Goal: Information Seeking & Learning: Learn about a topic

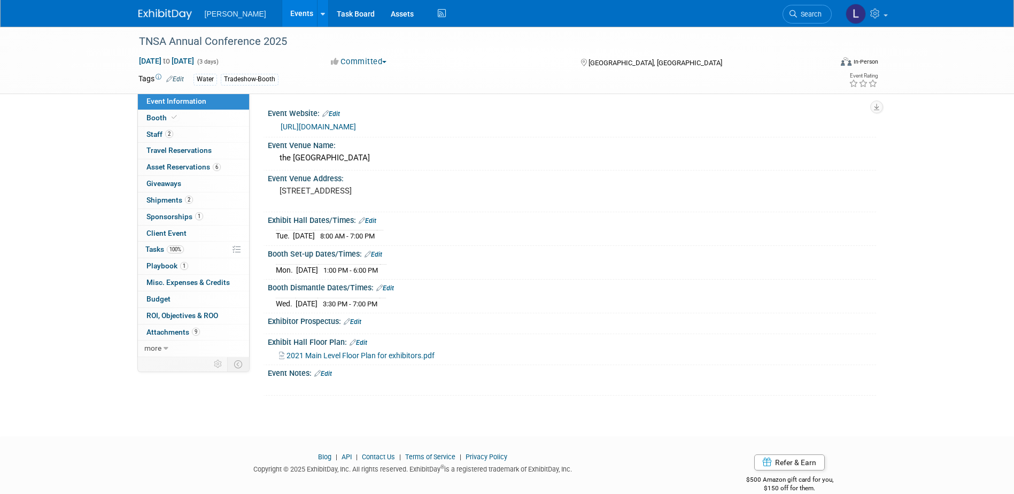
click at [282, 16] on link "Events" at bounding box center [301, 13] width 39 height 27
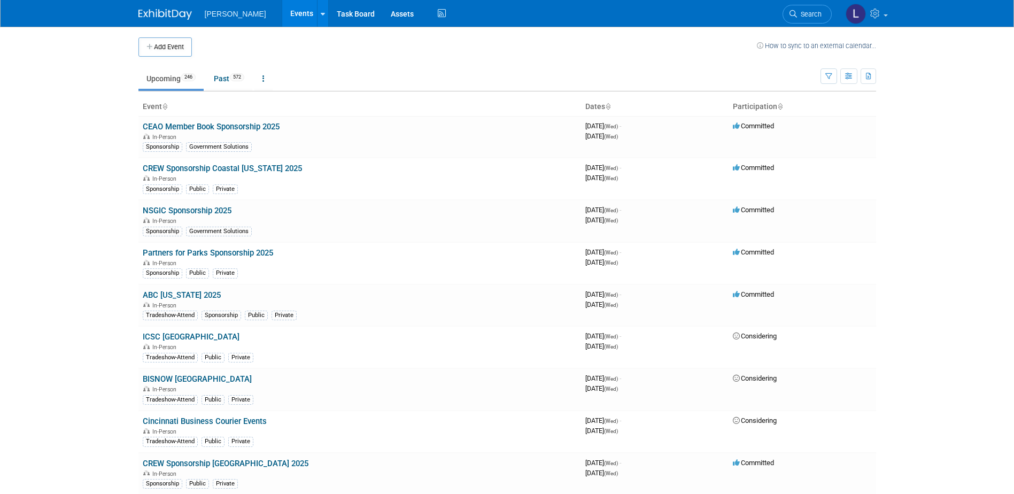
scroll to position [1307, 0]
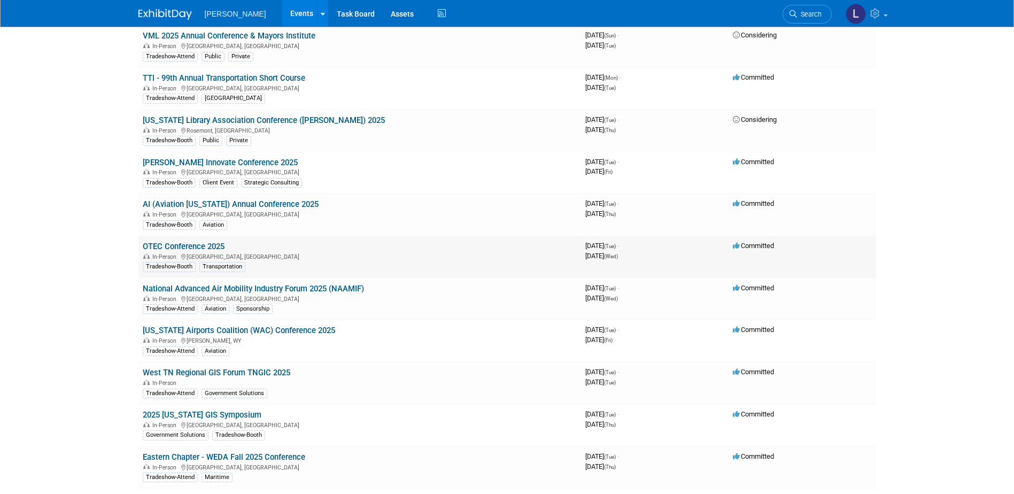
click at [209, 242] on link "OTEC Conference 2025" at bounding box center [184, 247] width 82 height 10
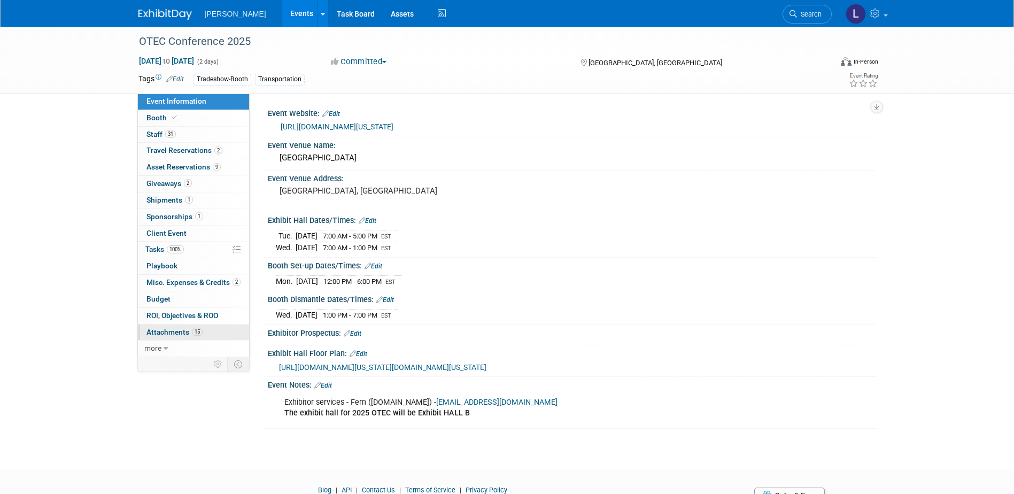
click at [170, 335] on span "Attachments 15" at bounding box center [174, 332] width 56 height 9
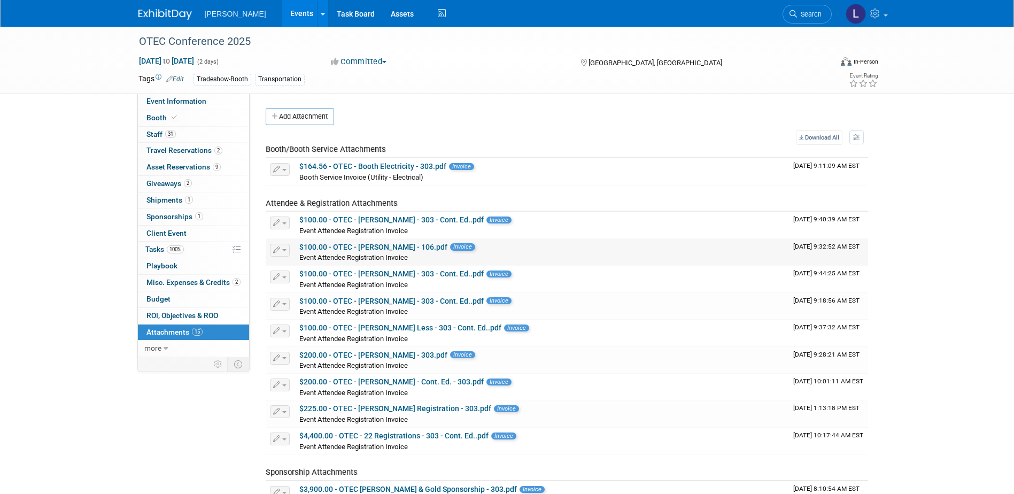
scroll to position [53, 0]
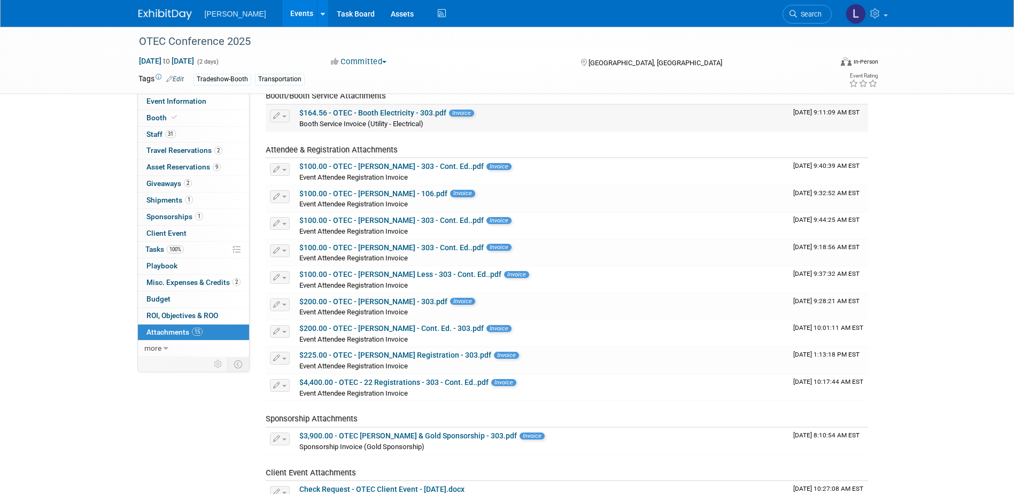
click at [407, 114] on link "$164.56 - OTEC - Booth Electricity - 303.pdf" at bounding box center [372, 112] width 147 height 9
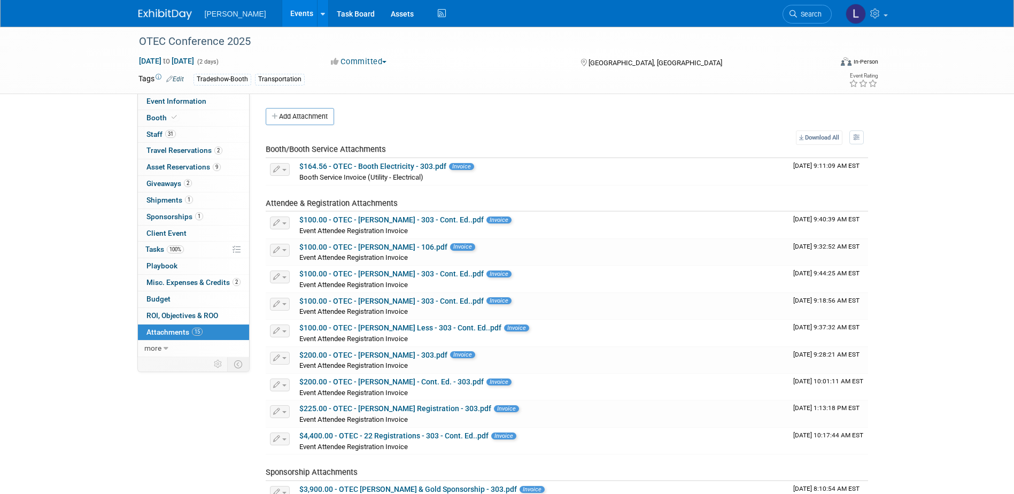
click at [282, 11] on link "Events" at bounding box center [301, 13] width 39 height 27
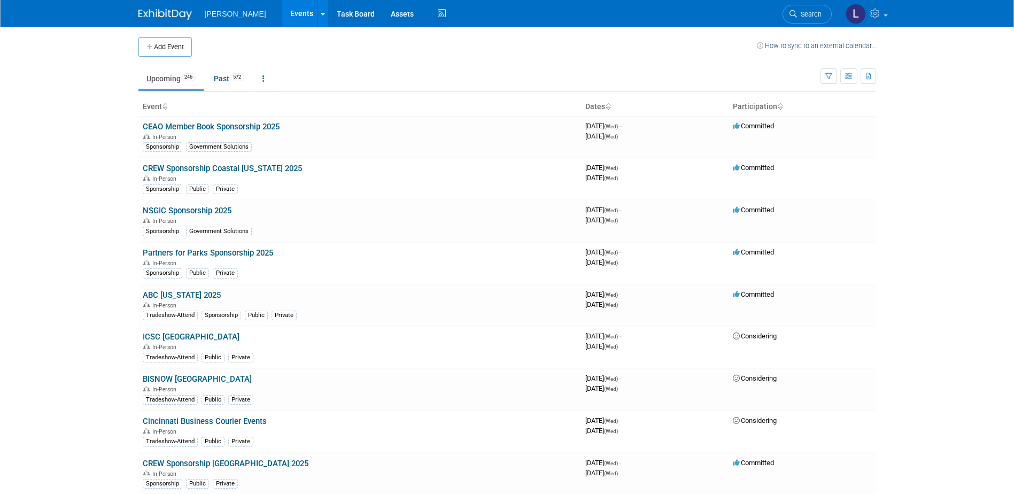
scroll to position [1307, 0]
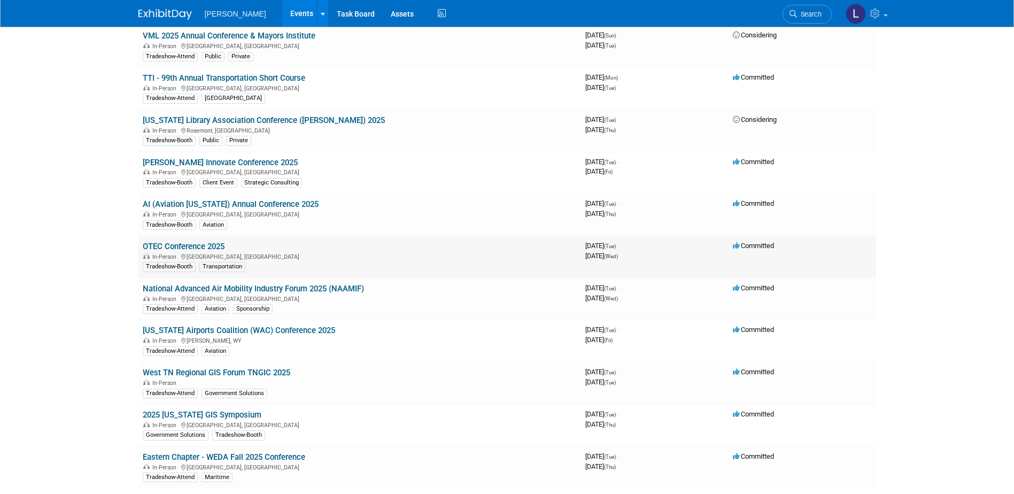
click at [223, 244] on link "OTEC Conference 2025" at bounding box center [184, 247] width 82 height 10
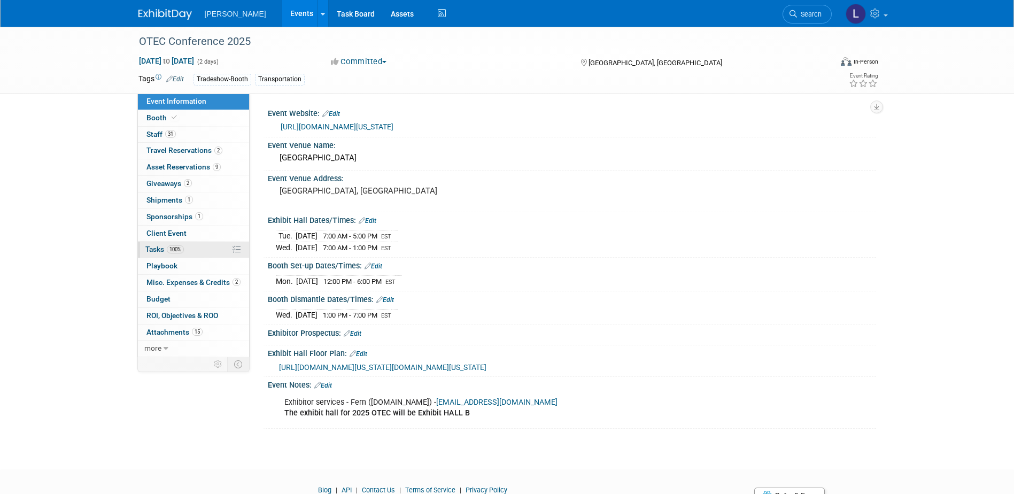
click at [190, 243] on link "100% Tasks 100%" at bounding box center [193, 250] width 111 height 16
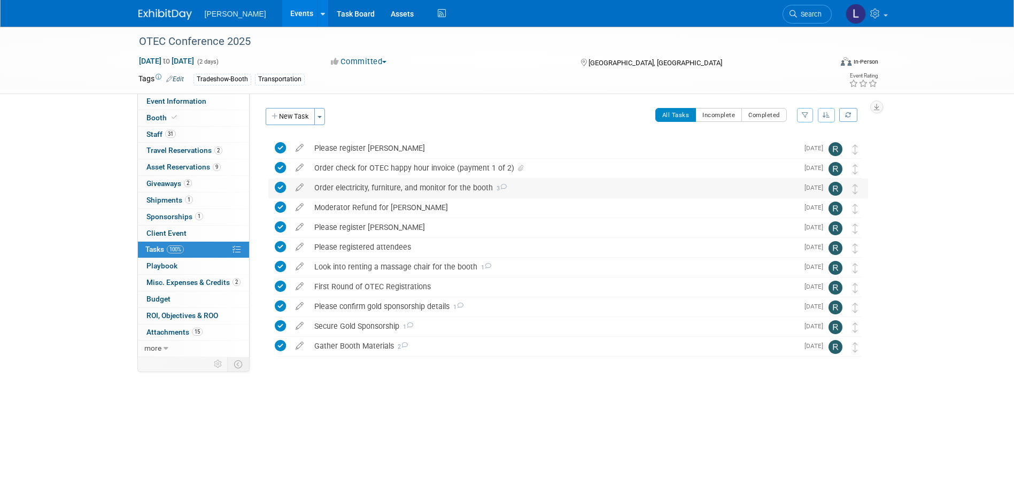
click at [456, 192] on div "Order electricity, furniture, and monitor for the booth 3" at bounding box center [553, 187] width 489 height 18
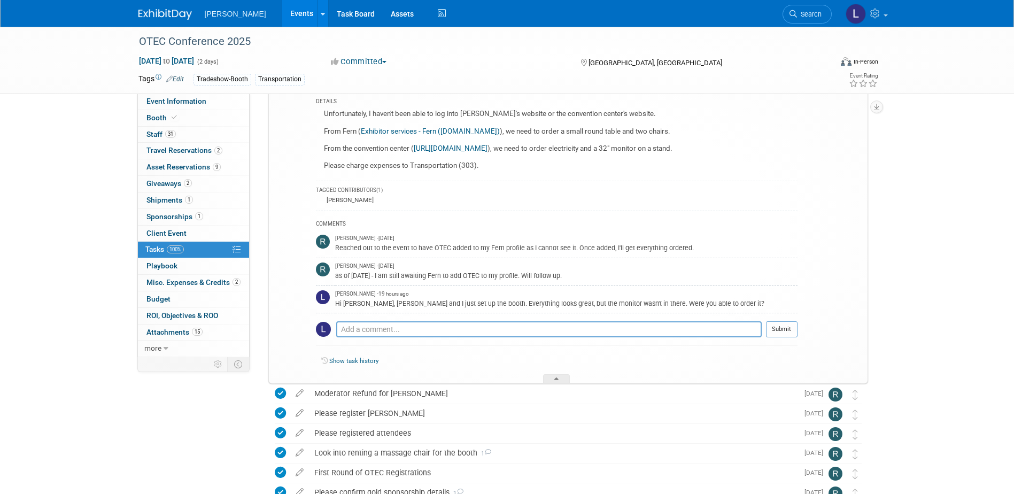
scroll to position [107, 0]
click at [462, 250] on div "Reached out to the event to have OTEC added to my Fern profile as I cannot see …" at bounding box center [566, 246] width 462 height 10
click at [174, 329] on span "Attachments 15" at bounding box center [174, 332] width 56 height 9
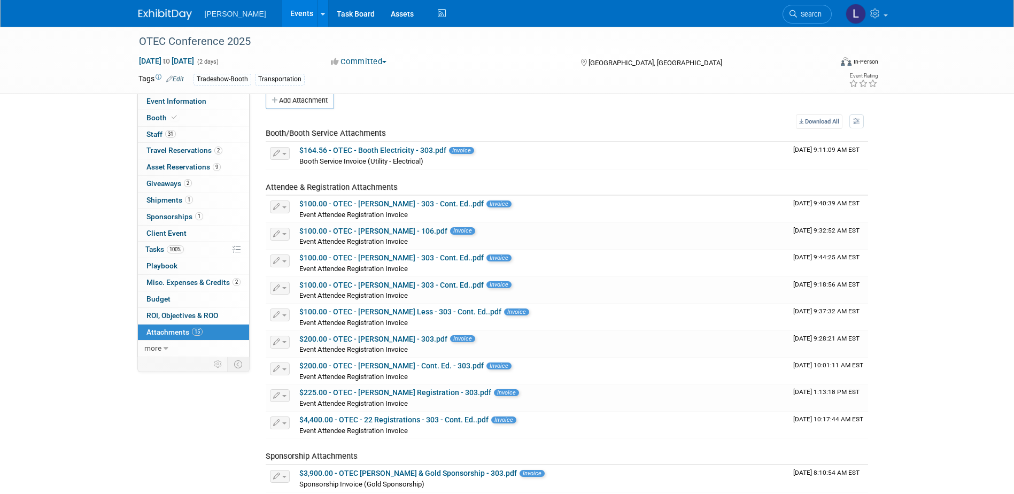
scroll to position [0, 0]
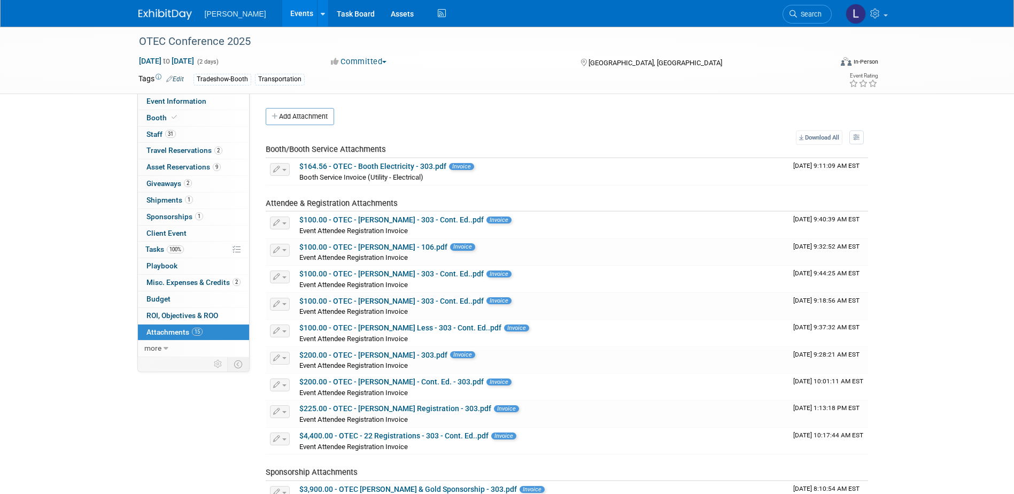
click at [282, 12] on link "Events" at bounding box center [301, 13] width 39 height 27
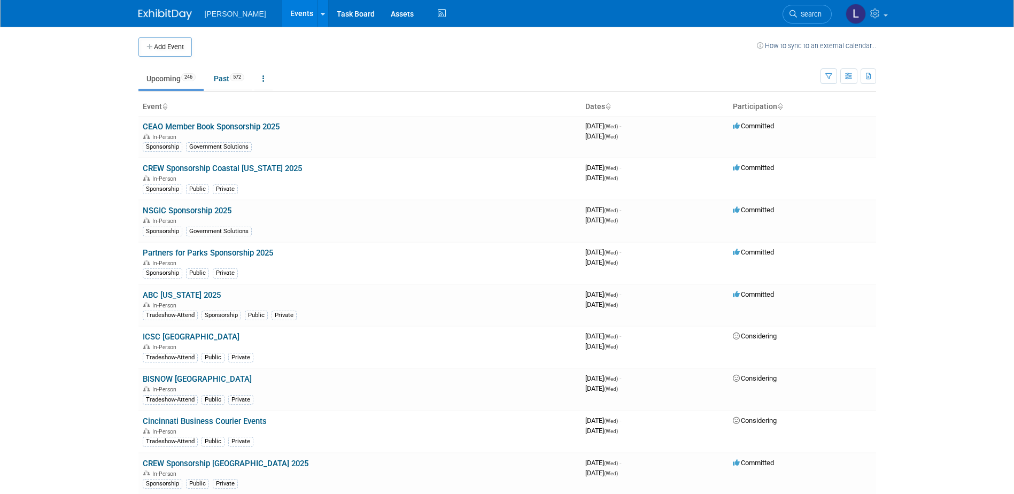
scroll to position [4922, 0]
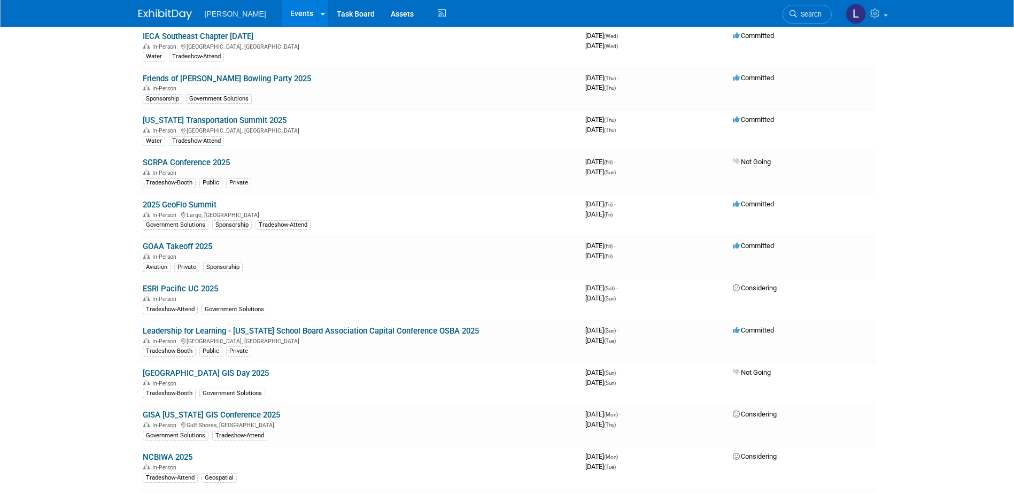
click at [193, 244] on link "GOAA Takeoff 2025" at bounding box center [177, 247] width 69 height 10
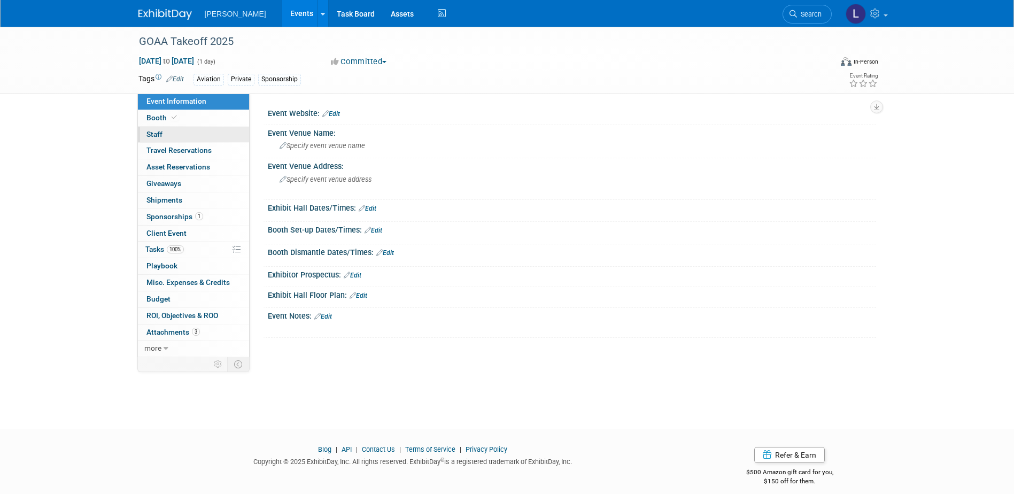
click at [173, 139] on link "0 Staff 0" at bounding box center [193, 135] width 111 height 16
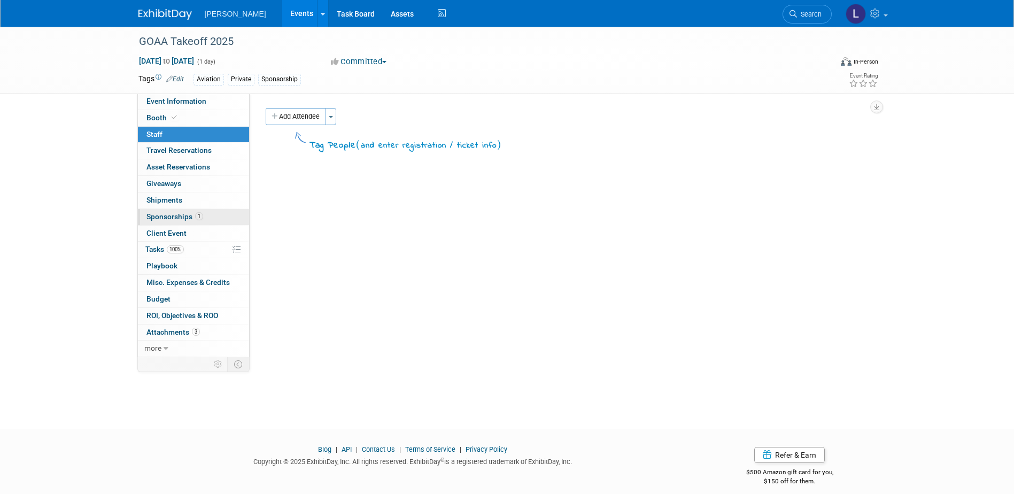
click at [200, 214] on span "1" at bounding box center [199, 216] width 8 height 8
